Goal: Navigation & Orientation: Find specific page/section

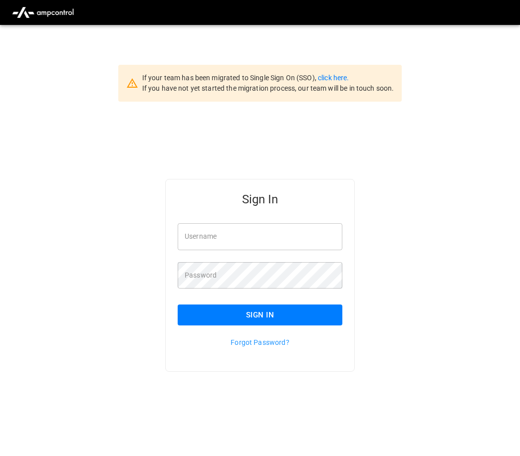
type input "**********"
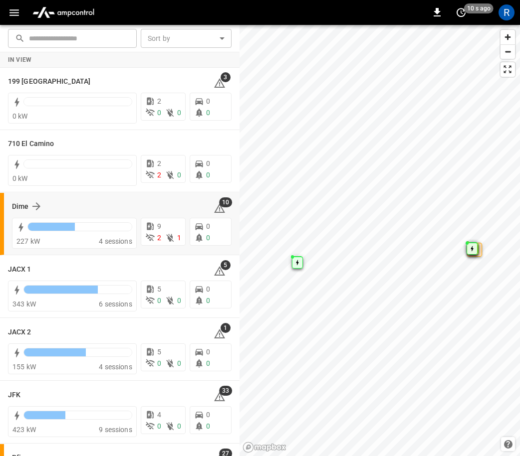
scroll to position [17, 0]
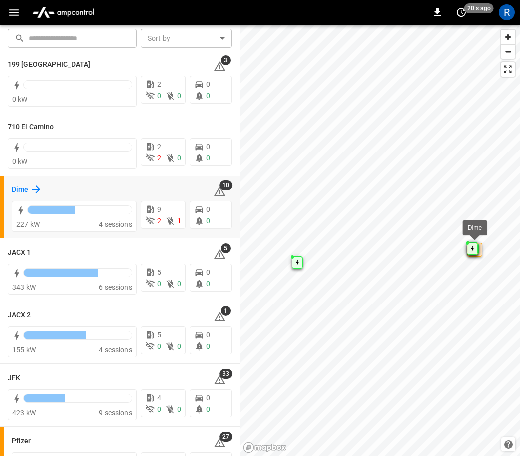
click at [39, 189] on icon at bounding box center [36, 189] width 8 height 8
